Goal: Task Accomplishment & Management: Use online tool/utility

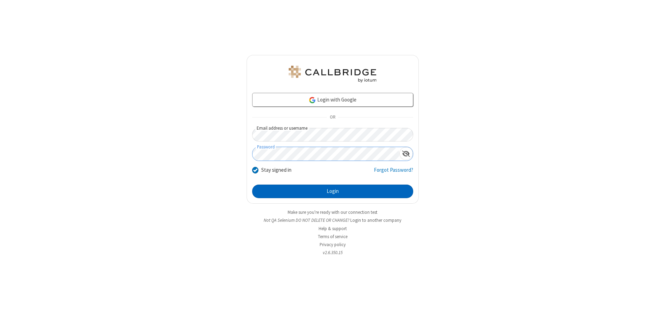
click at [332, 191] on button "Login" at bounding box center [332, 192] width 161 height 14
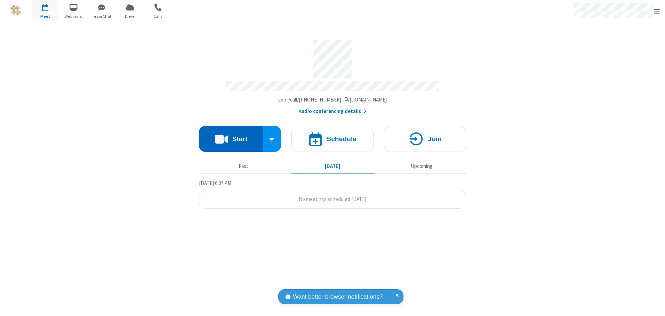
click at [231, 136] on button "Start" at bounding box center [231, 139] width 64 height 26
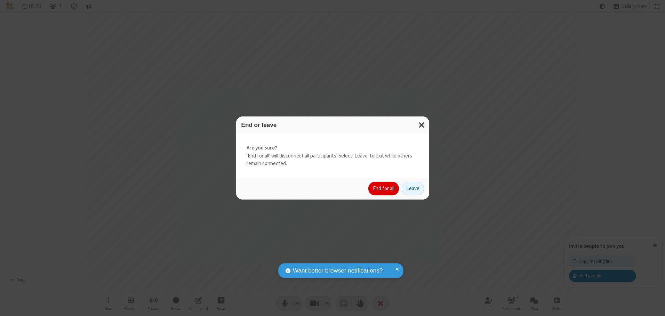
click at [384, 188] on button "End for all" at bounding box center [383, 189] width 31 height 14
